Goal: Use online tool/utility: Utilize a website feature to perform a specific function

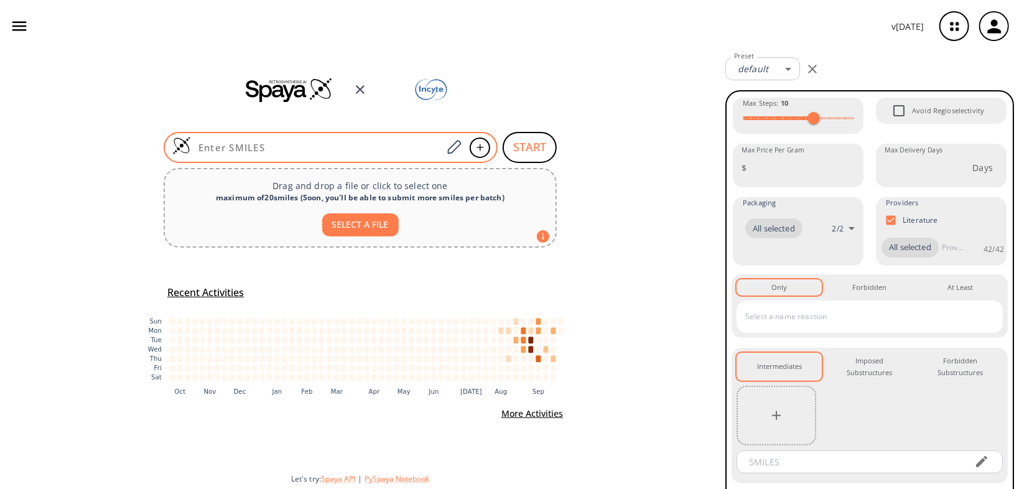
click at [305, 137] on div at bounding box center [331, 147] width 334 height 31
paste input "CC(CN)CCC(N)="
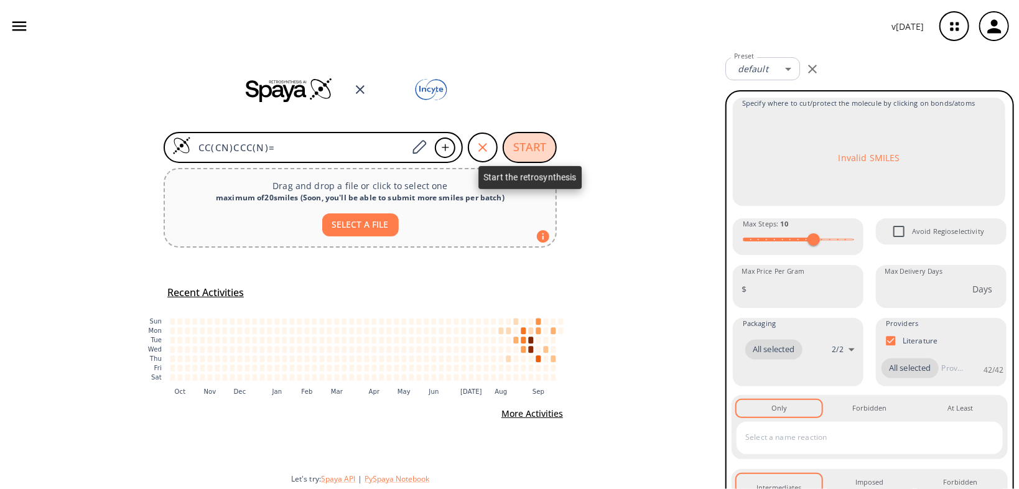
click at [536, 147] on button "START" at bounding box center [530, 147] width 54 height 31
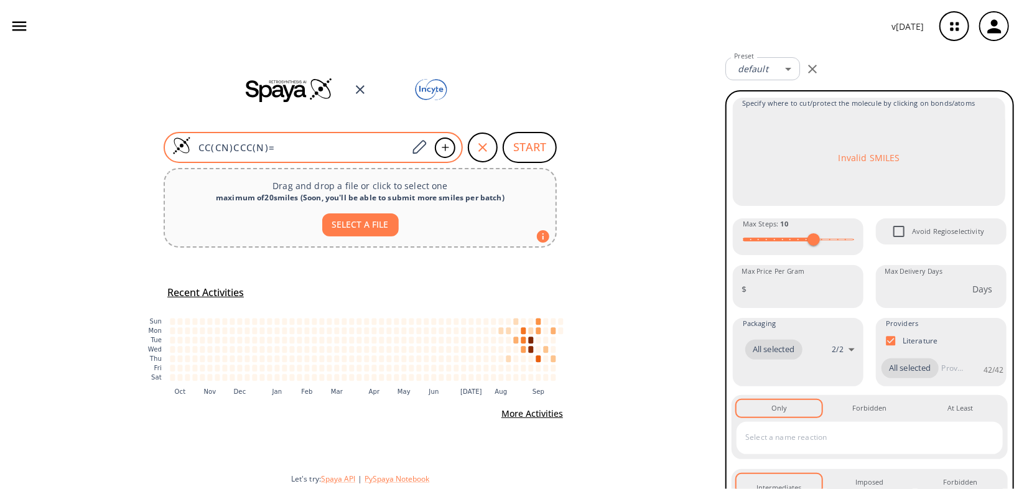
drag, startPoint x: 308, startPoint y: 150, endPoint x: 182, endPoint y: 147, distance: 125.7
click at [182, 147] on div "CC(CN)CCC(N)=" at bounding box center [313, 147] width 299 height 31
paste input "O"
type input "CC(CN)CCC(N)=O"
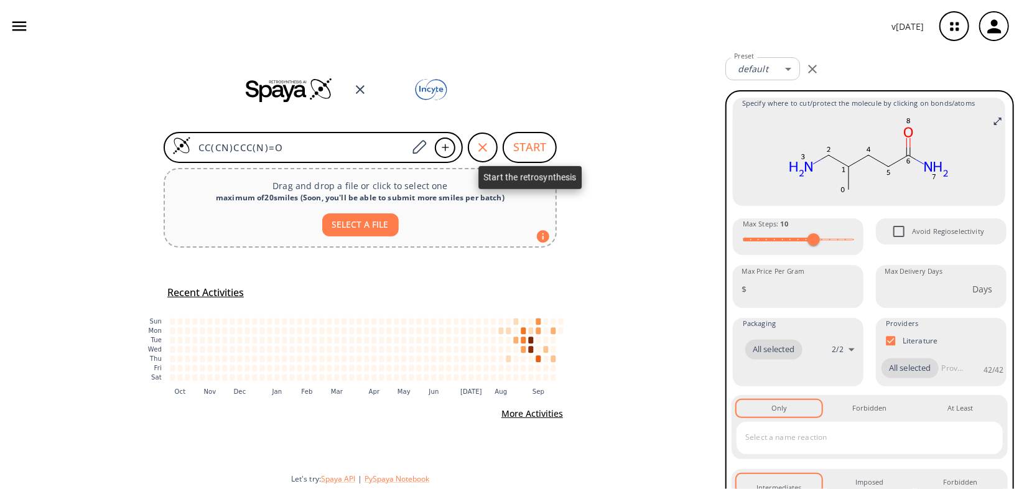
click at [518, 151] on button "START" at bounding box center [530, 147] width 54 height 31
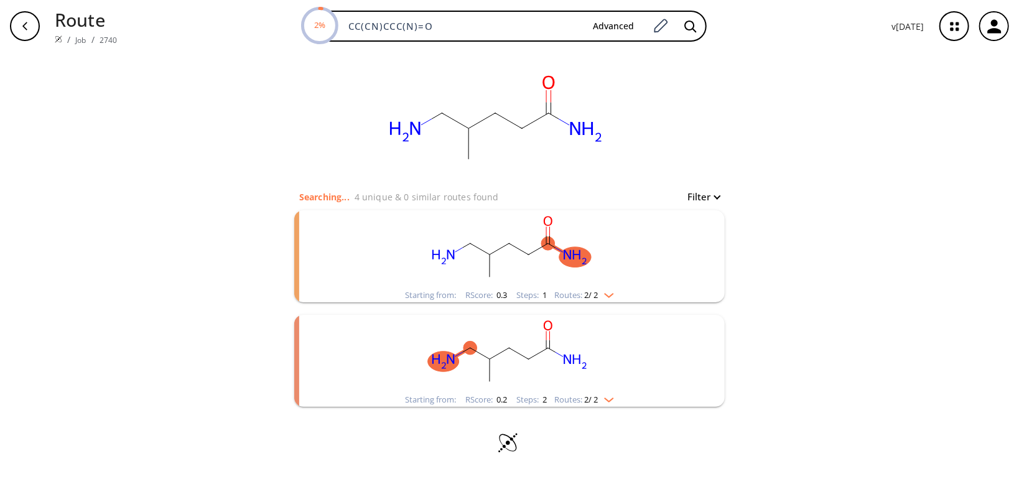
click at [612, 295] on img "clusters" at bounding box center [606, 293] width 16 height 10
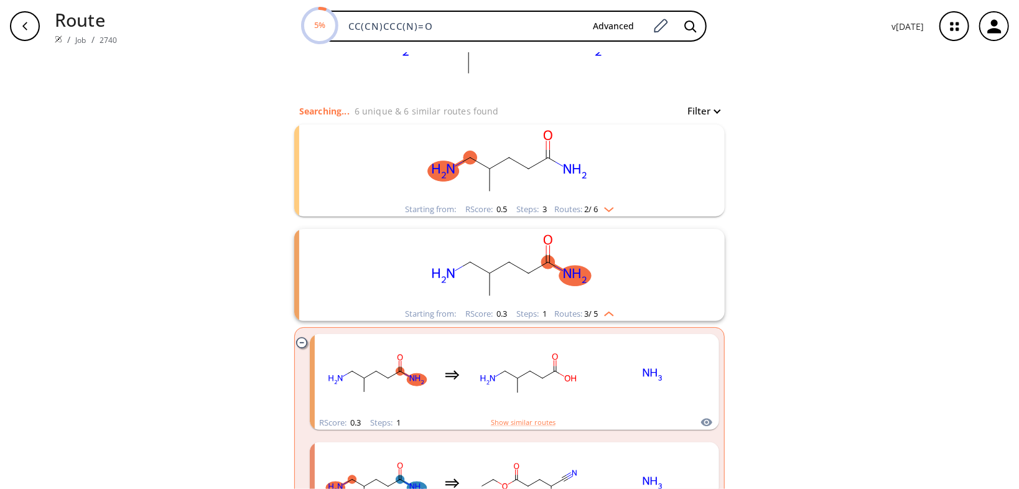
scroll to position [50, 0]
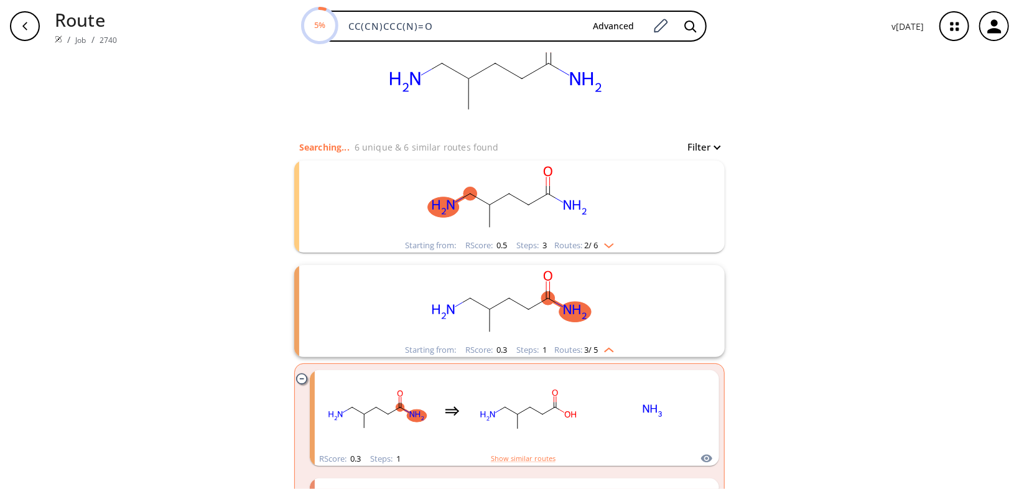
click at [626, 203] on rect "clusters" at bounding box center [509, 200] width 323 height 78
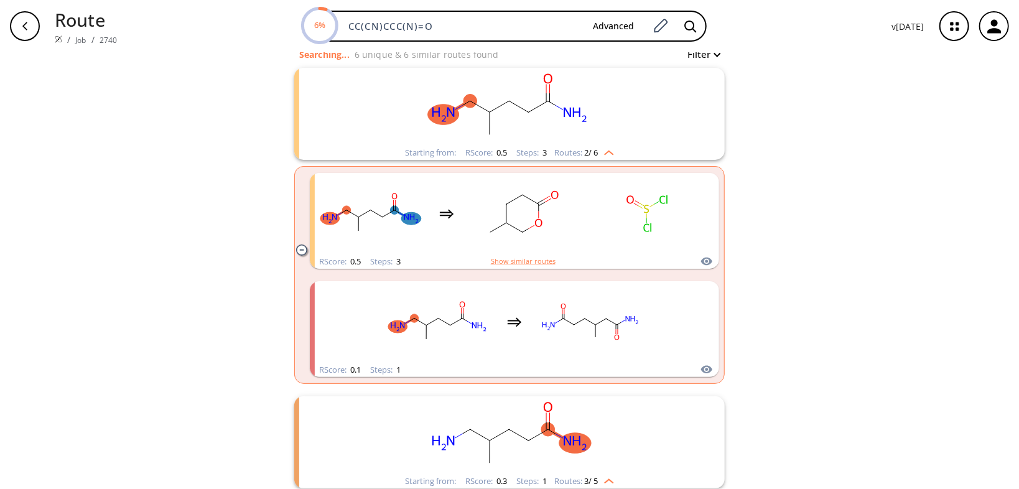
scroll to position [199, 0]
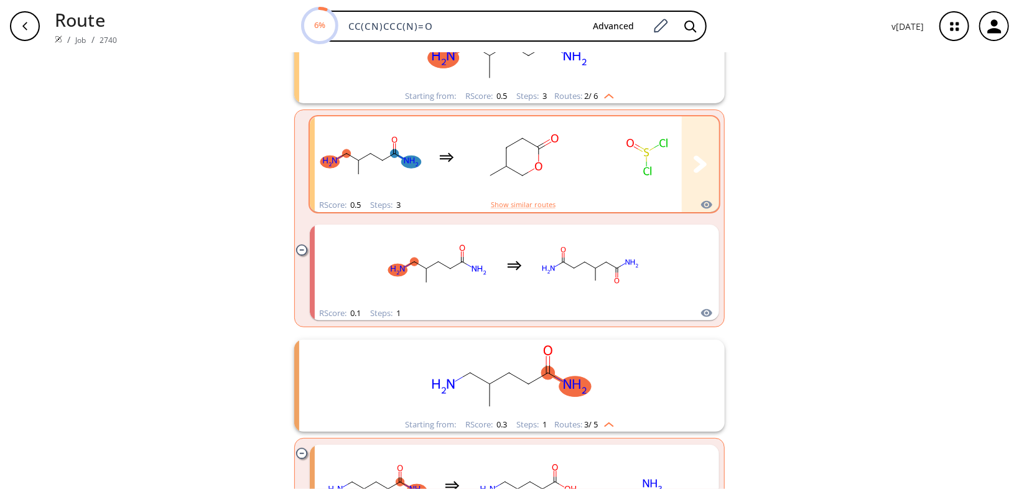
click at [579, 177] on div "clusters" at bounding box center [633, 156] width 637 height 81
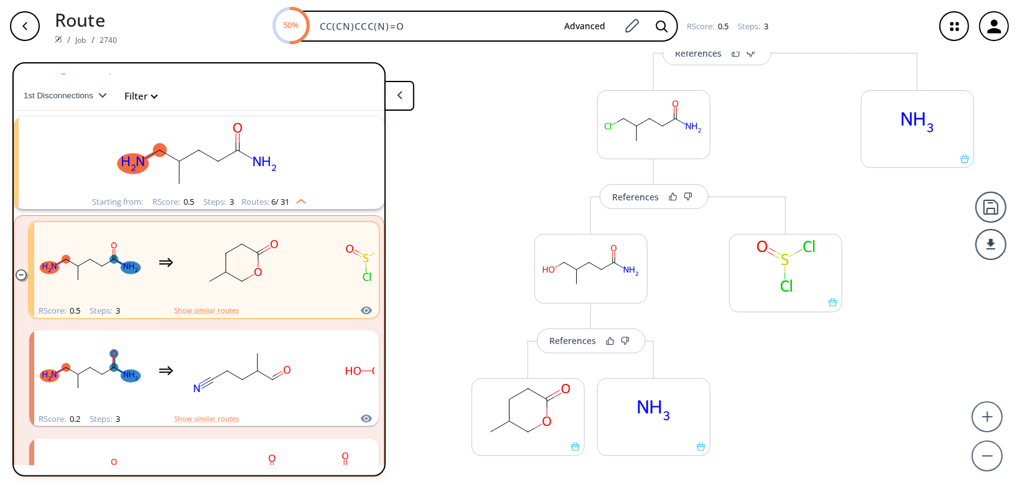
scroll to position [50, 0]
